Goal: Task Accomplishment & Management: Manage account settings

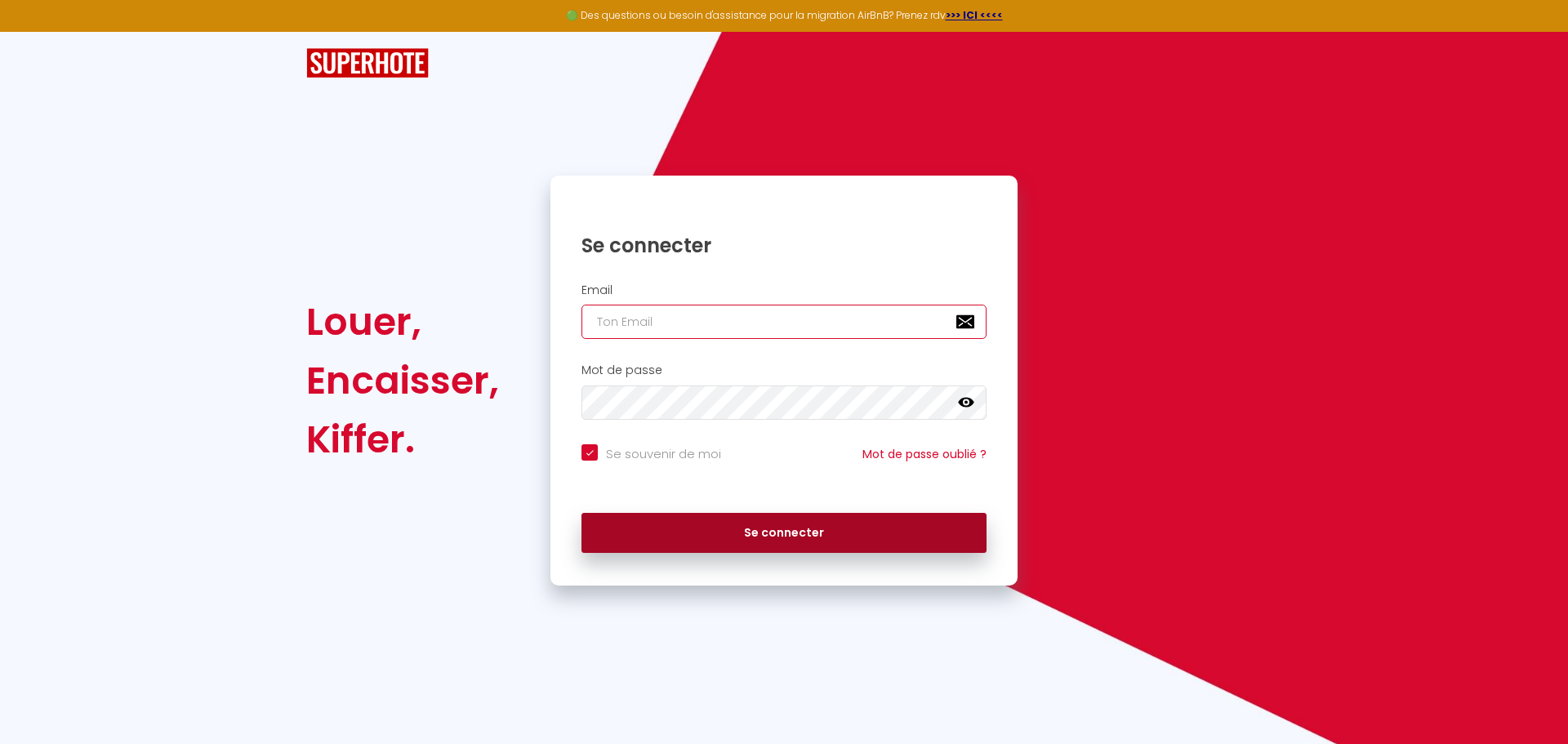
type input "[EMAIL_ADDRESS][DOMAIN_NAME]"
click at [801, 535] on button "Se connecter" at bounding box center [784, 533] width 405 height 41
checkbox input "true"
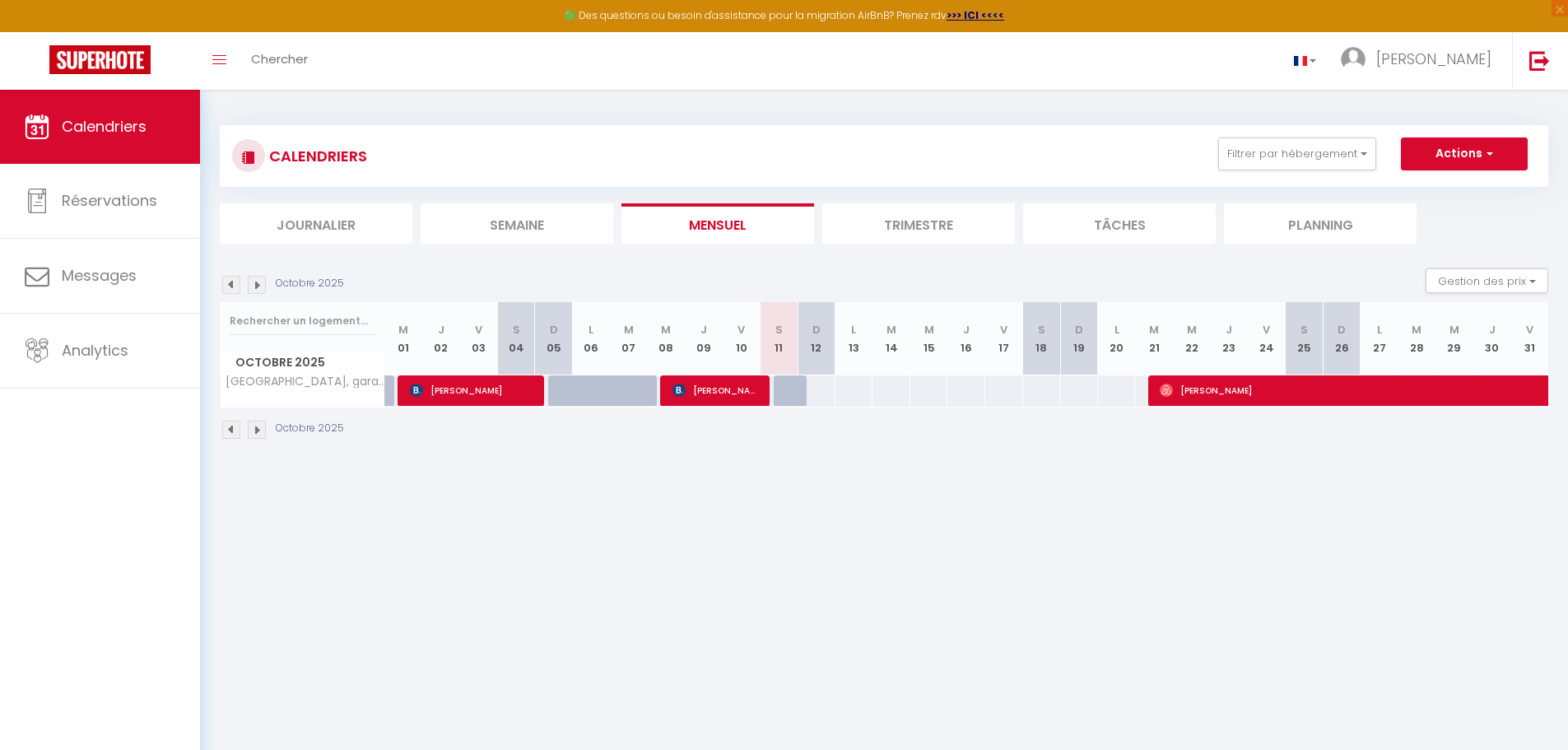
click at [255, 285] on img at bounding box center [257, 285] width 18 height 18
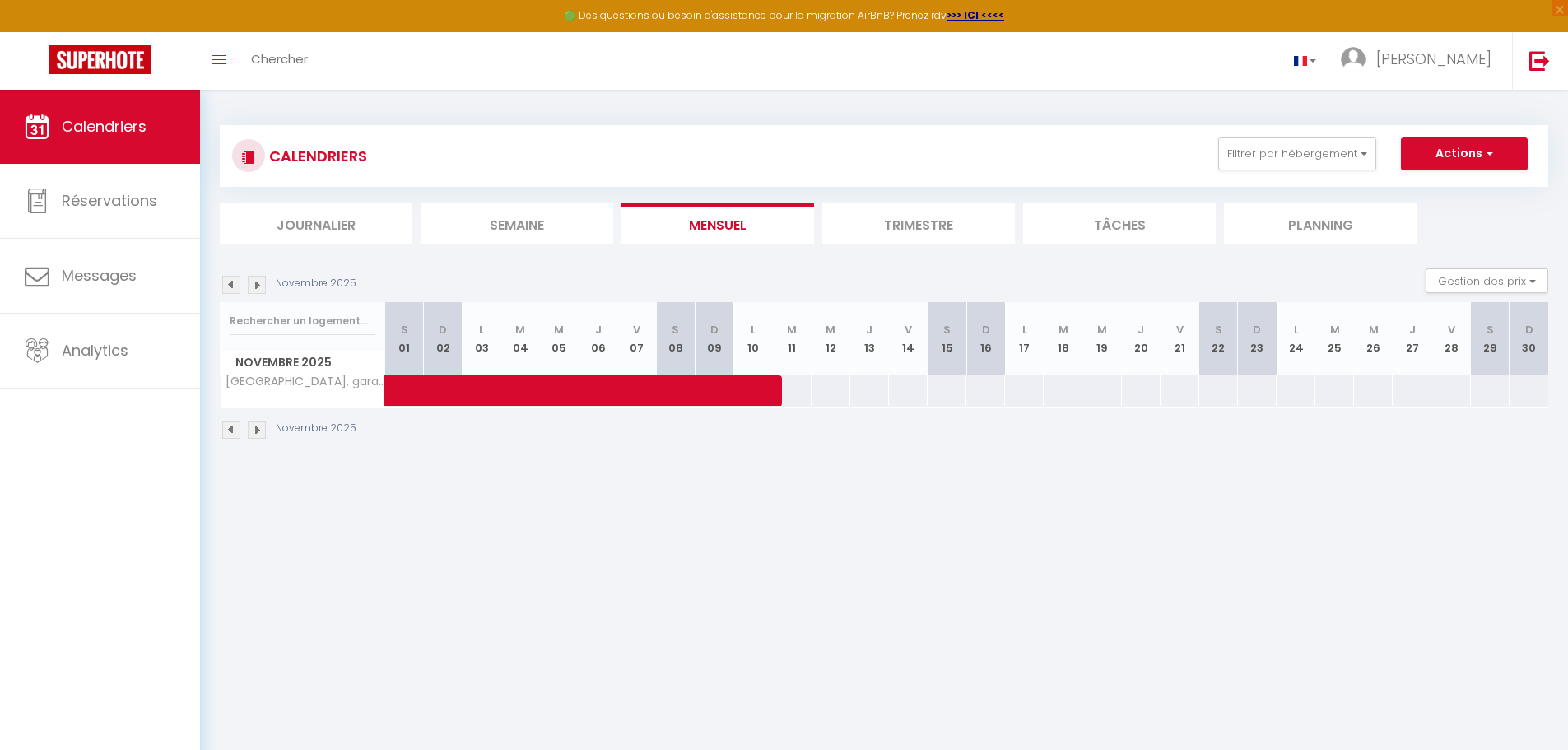
click at [228, 283] on img at bounding box center [231, 285] width 18 height 18
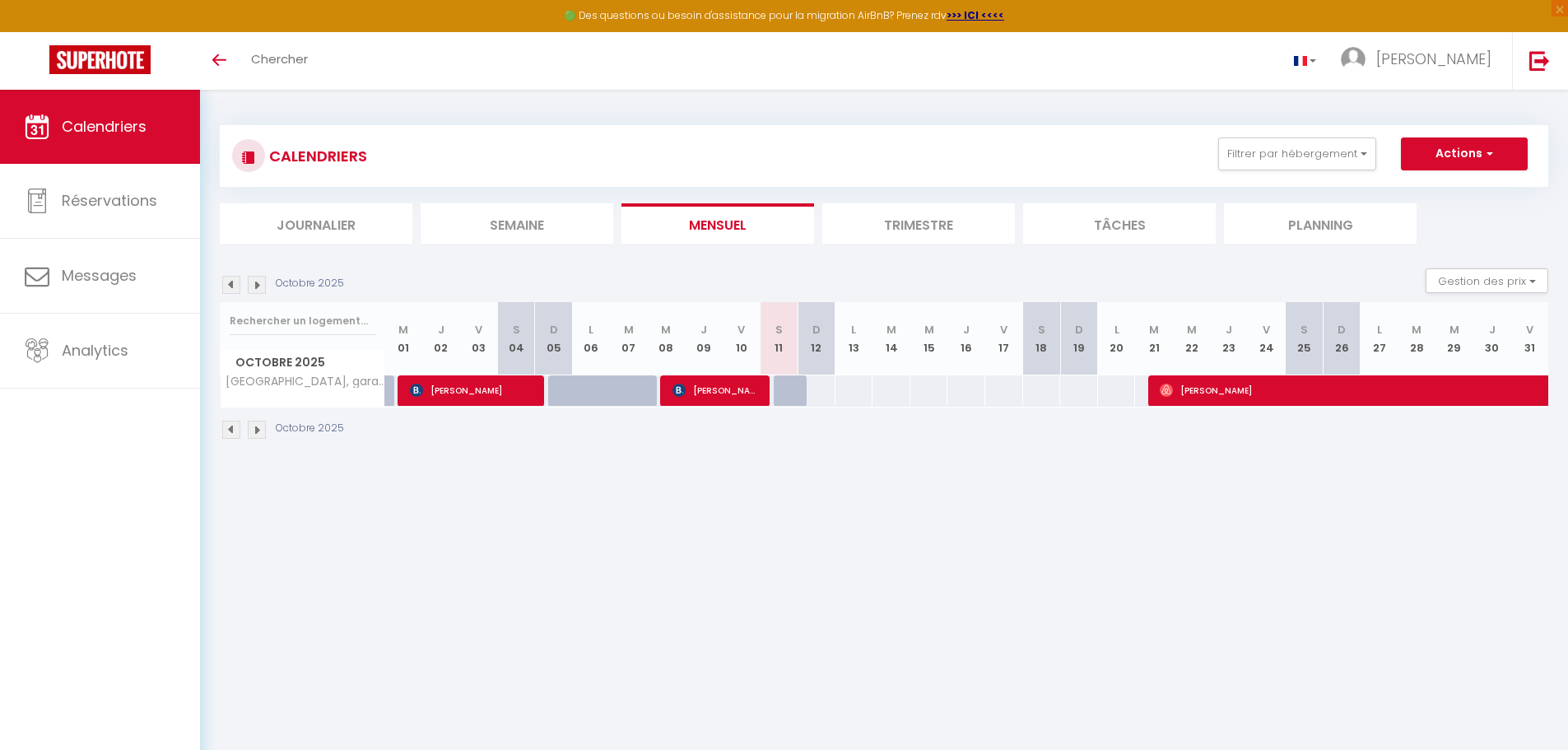
click at [260, 284] on img at bounding box center [257, 285] width 18 height 18
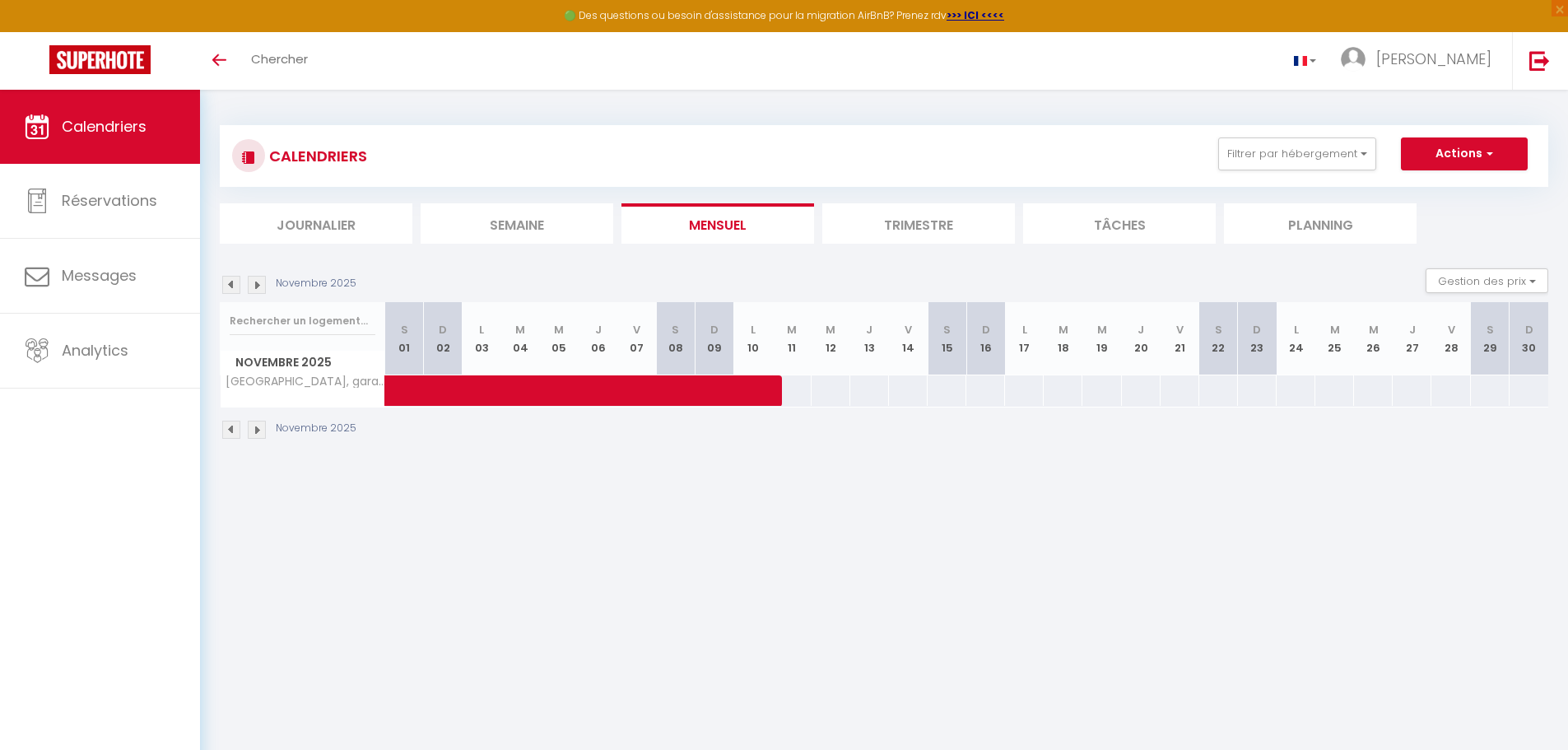
click at [257, 285] on img at bounding box center [257, 285] width 18 height 18
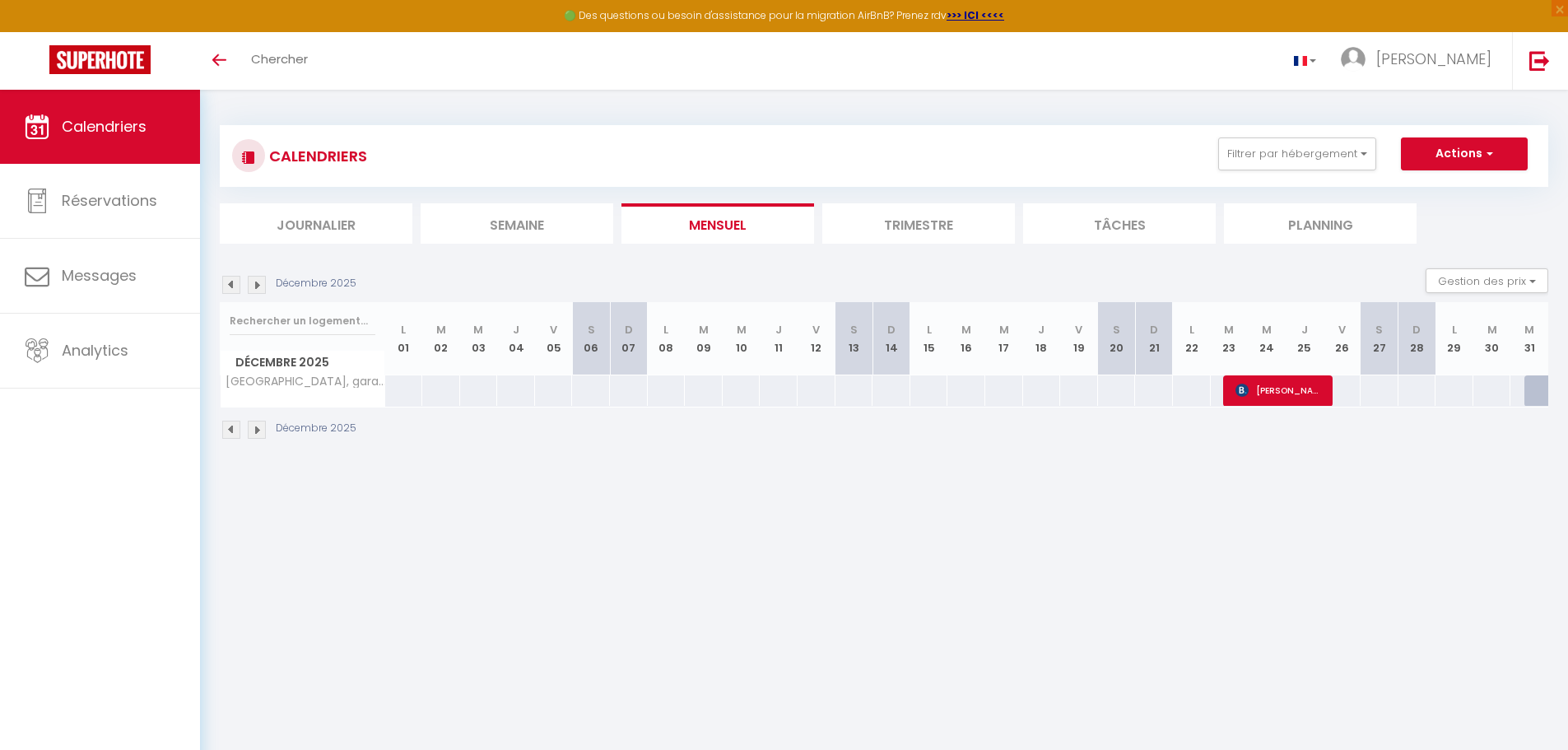
click at [233, 285] on img at bounding box center [231, 285] width 18 height 18
